Goal: Information Seeking & Learning: Learn about a topic

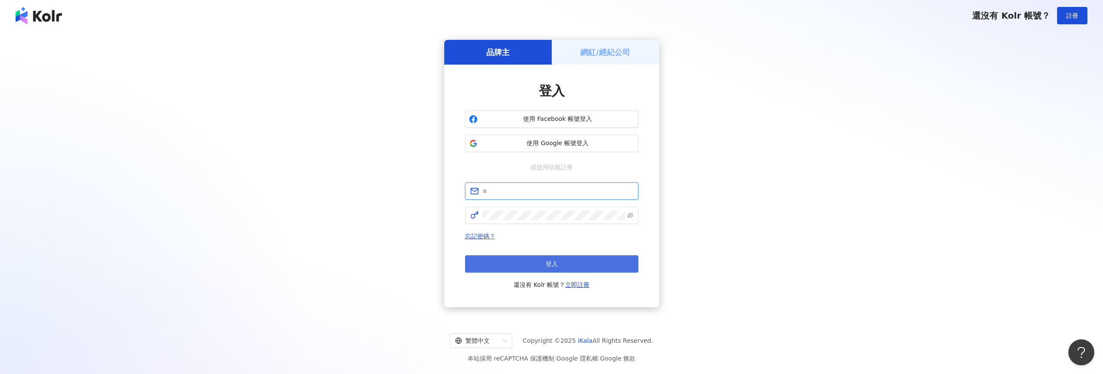
type input "**********"
click at [572, 263] on button "登入" at bounding box center [551, 263] width 173 height 17
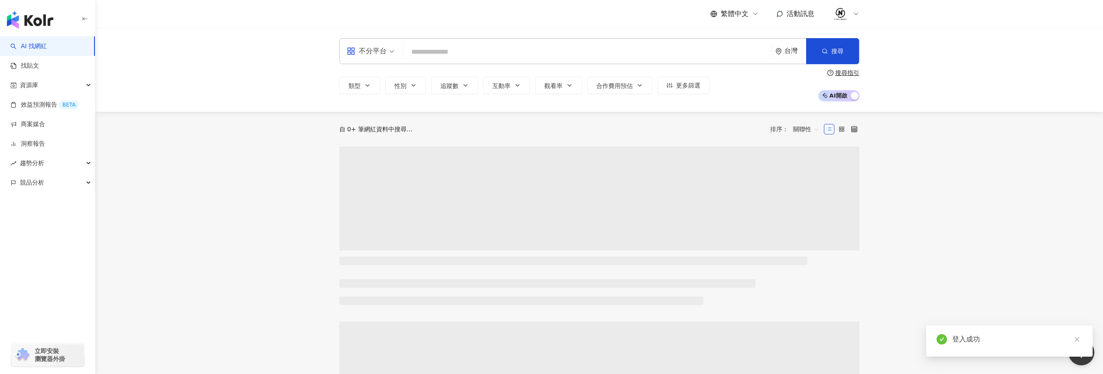
click at [495, 50] on input "search" at bounding box center [586, 52] width 361 height 16
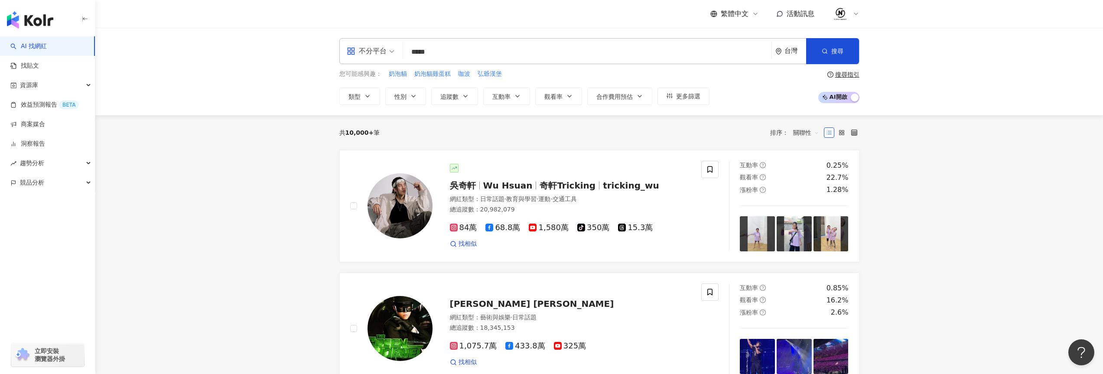
type input "***"
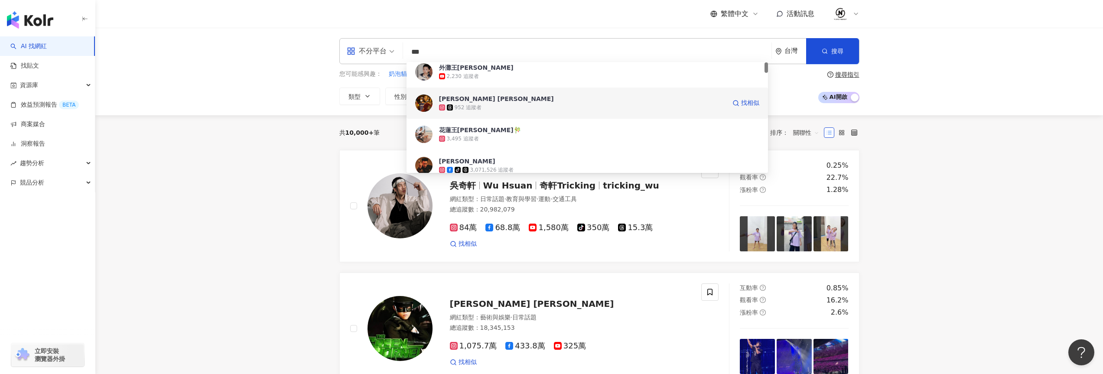
scroll to position [6, 0]
click at [553, 165] on span "[PERSON_NAME]" at bounding box center [582, 161] width 287 height 9
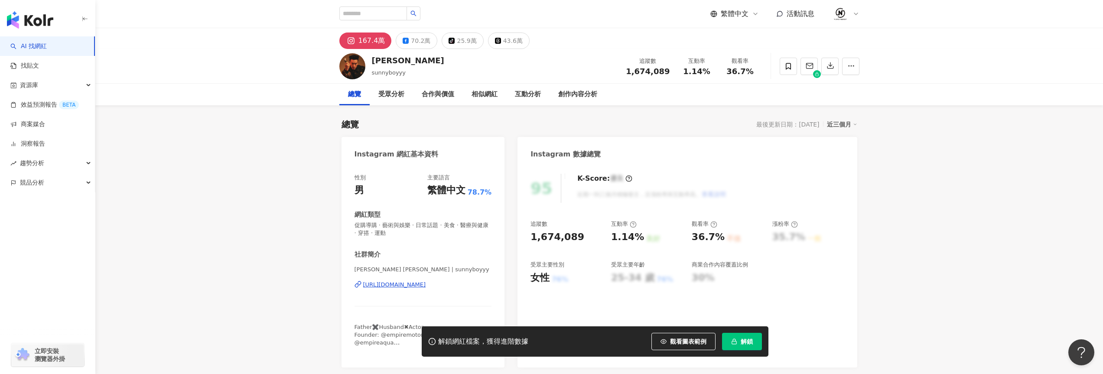
click at [741, 344] on span "解鎖" at bounding box center [746, 341] width 12 height 7
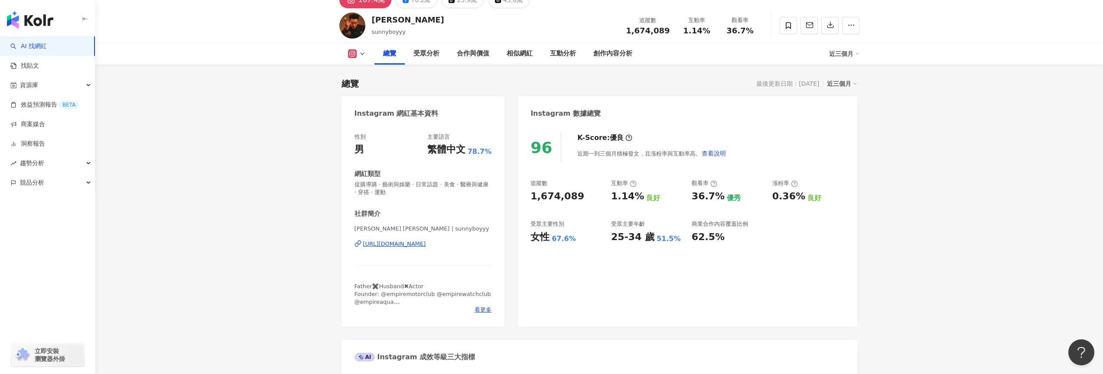
scroll to position [35, 0]
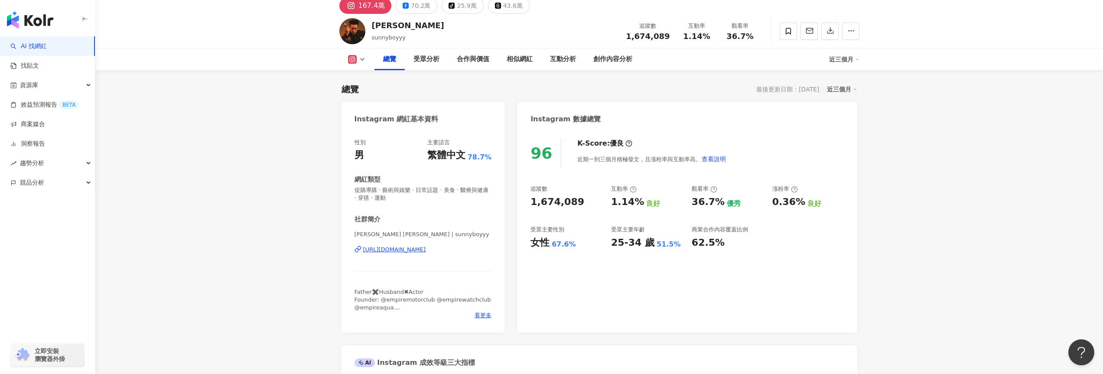
click at [363, 58] on icon at bounding box center [362, 59] width 7 height 7
click at [360, 95] on button "Facebook" at bounding box center [370, 95] width 52 height 12
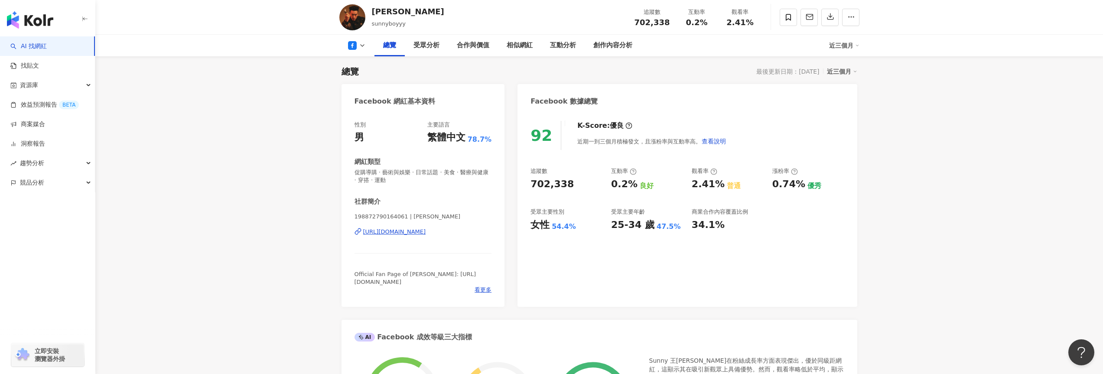
scroll to position [51, 0]
click at [357, 47] on button at bounding box center [356, 45] width 35 height 9
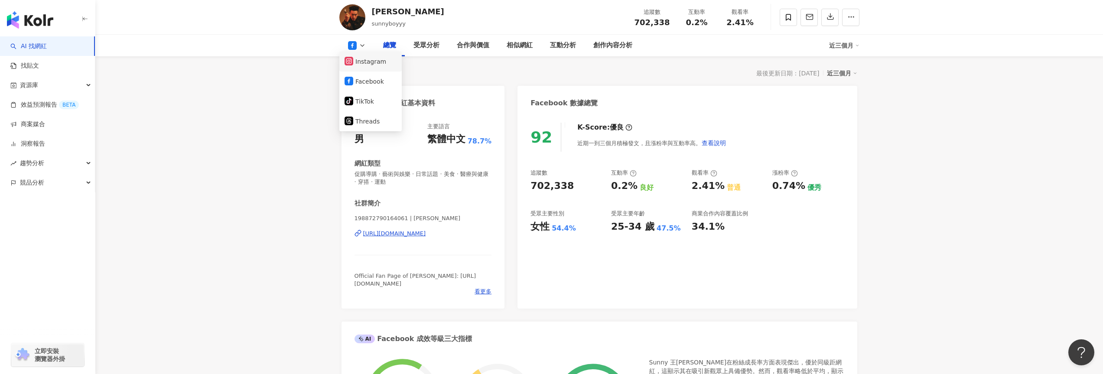
click at [360, 63] on button "Instagram" at bounding box center [370, 61] width 52 height 12
